Goal: Task Accomplishment & Management: Use online tool/utility

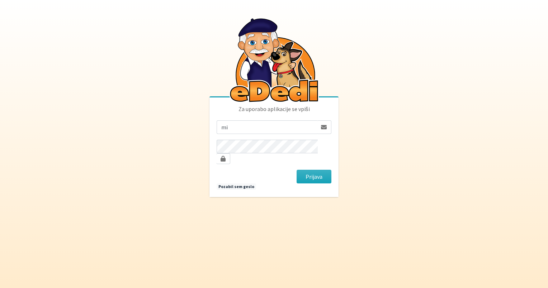
type input "miha.zvikar@gmail.com"
click at [296, 170] on button "Prijava" at bounding box center [313, 177] width 35 height 14
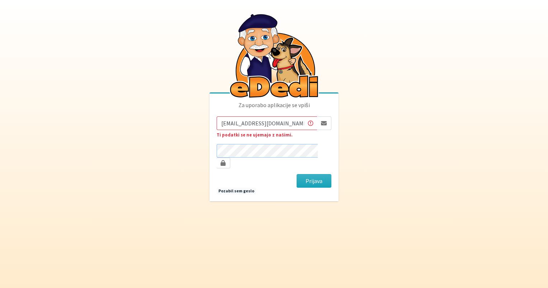
click at [296, 174] on button "Prijava" at bounding box center [313, 181] width 35 height 14
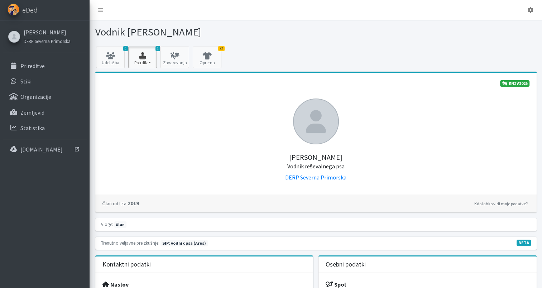
click at [134, 61] on button "1 Potrdila" at bounding box center [142, 58] width 29 height 22
click at [218, 58] on icon at bounding box center [207, 55] width 24 height 7
